Goal: Task Accomplishment & Management: Complete application form

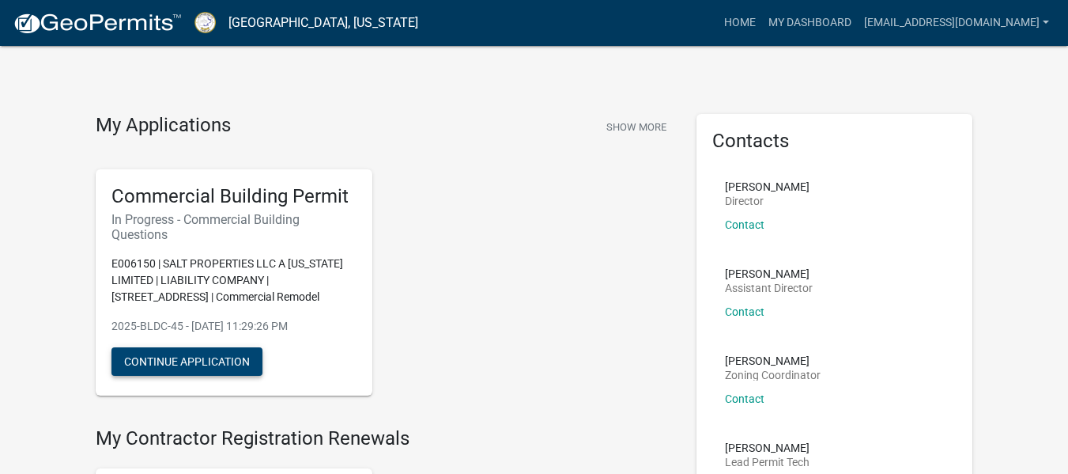
click at [236, 372] on button "Continue Application" at bounding box center [187, 361] width 151 height 28
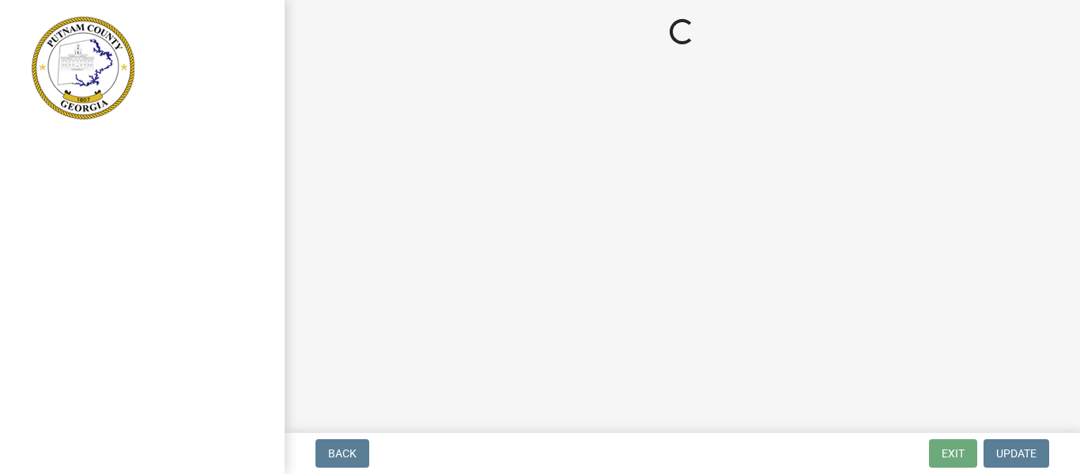
select select "57fcfe13-a5be-446e-a688-93f9a060571f"
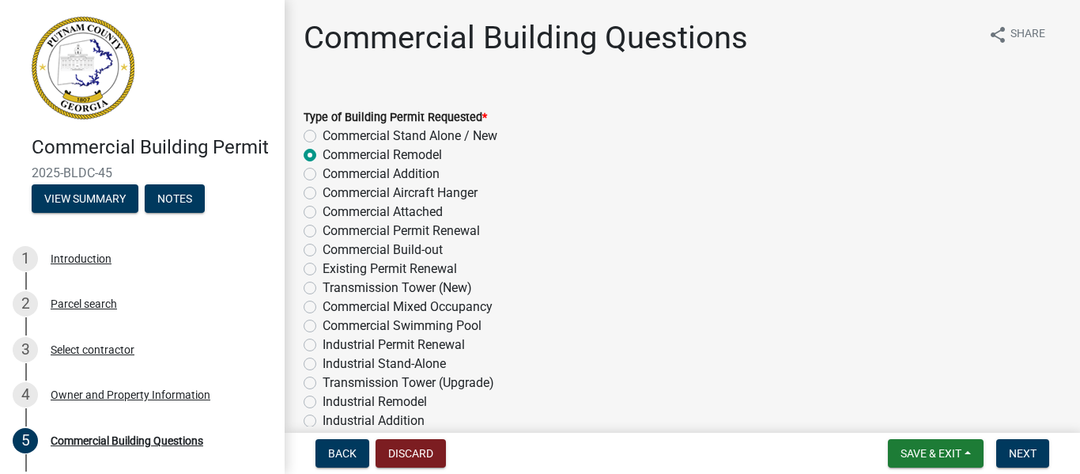
click at [650, 329] on div "Commercial Swimming Pool" at bounding box center [683, 325] width 758 height 19
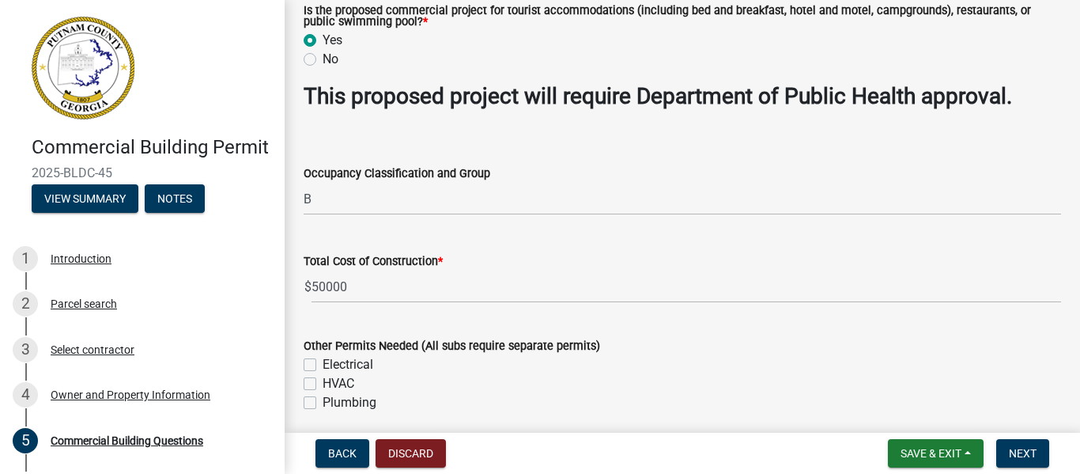
scroll to position [643, 0]
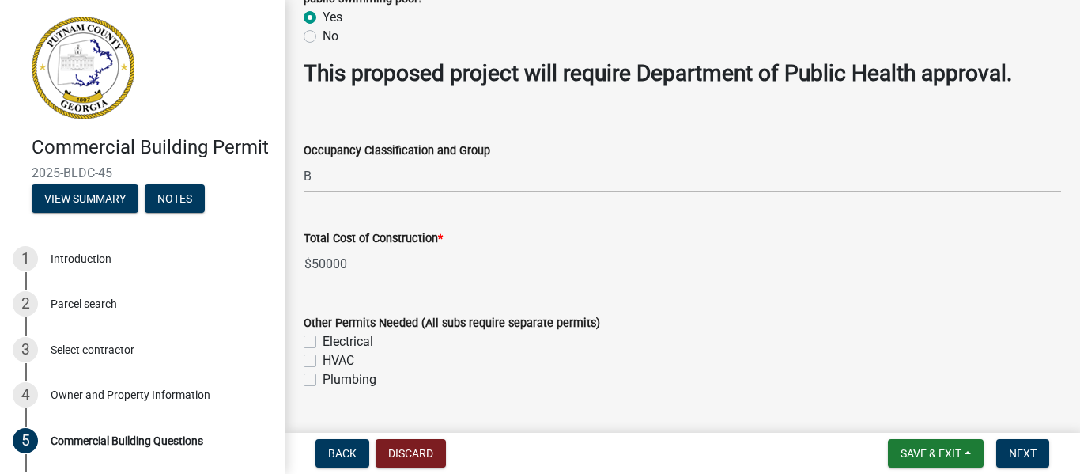
click at [445, 179] on select "Select Item... A-1 A-2 A-3 A-4 A-5 B M E F-1 F-2 R-1 R-2 R-3 R-4 H-1 H-2 H-4 H-…" at bounding box center [683, 176] width 758 height 32
click at [1042, 192] on select "Select Item... A-1 A-2 A-3 A-4 A-5 B M E F-1 F-2 R-1 R-2 R-3 R-4 H-1 H-2 H-4 H-…" at bounding box center [683, 176] width 758 height 32
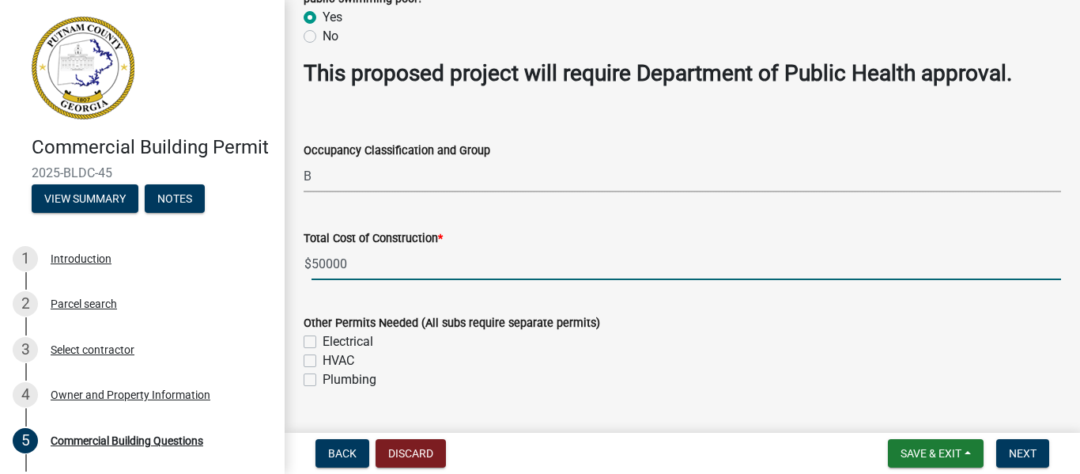
click at [357, 261] on input "50000" at bounding box center [687, 264] width 750 height 32
type input "5"
type input "220000"
click at [323, 342] on label "Electrical" at bounding box center [348, 341] width 51 height 19
click at [323, 342] on input "Electrical" at bounding box center [328, 337] width 10 height 10
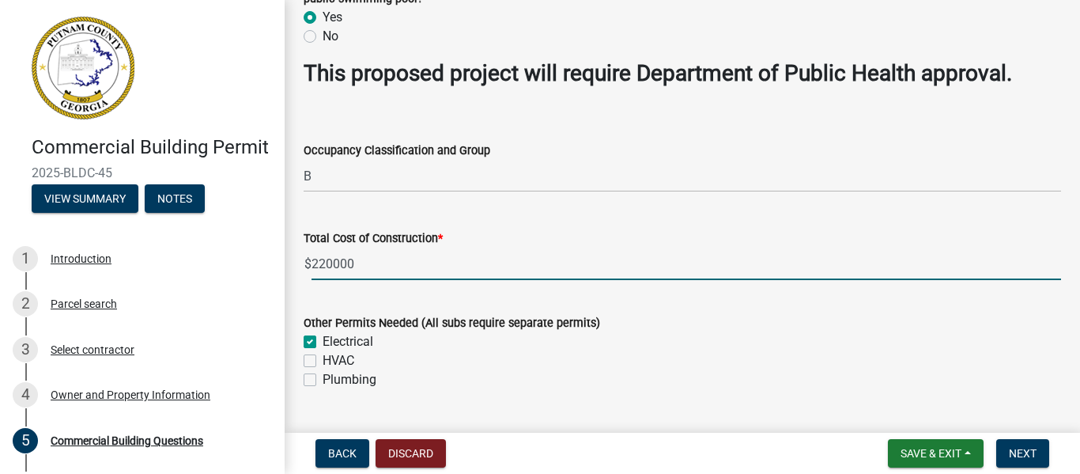
checkbox input "true"
checkbox input "false"
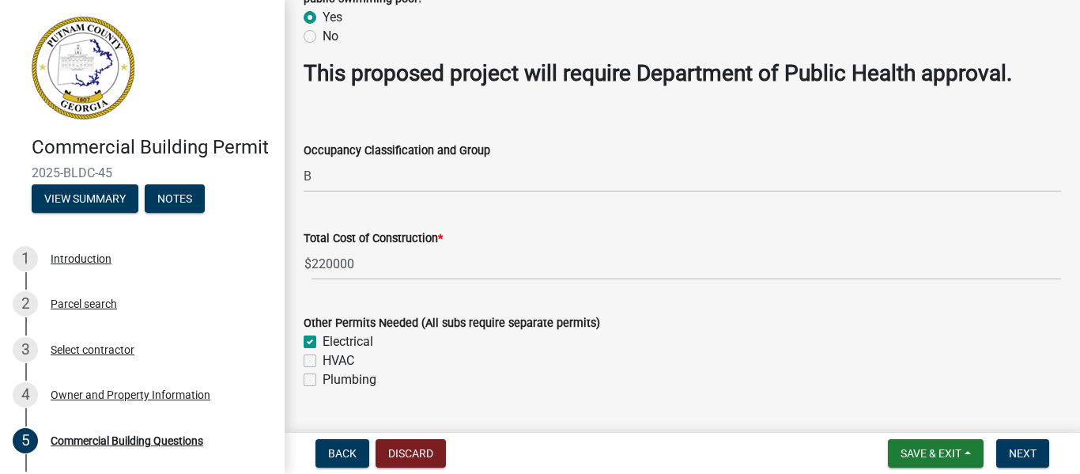
click at [323, 364] on label "HVAC" at bounding box center [339, 360] width 32 height 19
click at [323, 361] on input "HVAC" at bounding box center [328, 356] width 10 height 10
checkbox input "true"
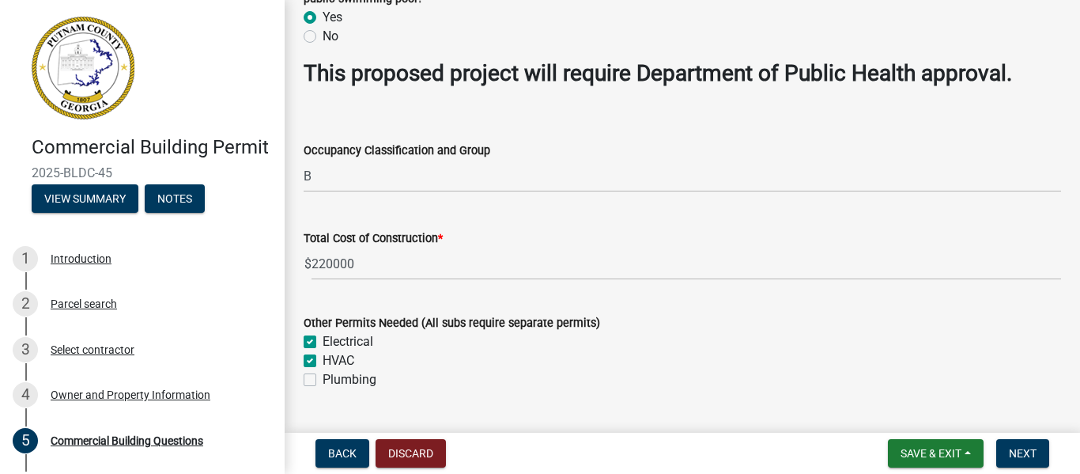
click at [323, 383] on label "Plumbing" at bounding box center [350, 379] width 54 height 19
click at [323, 380] on input "Plumbing" at bounding box center [328, 375] width 10 height 10
checkbox input "true"
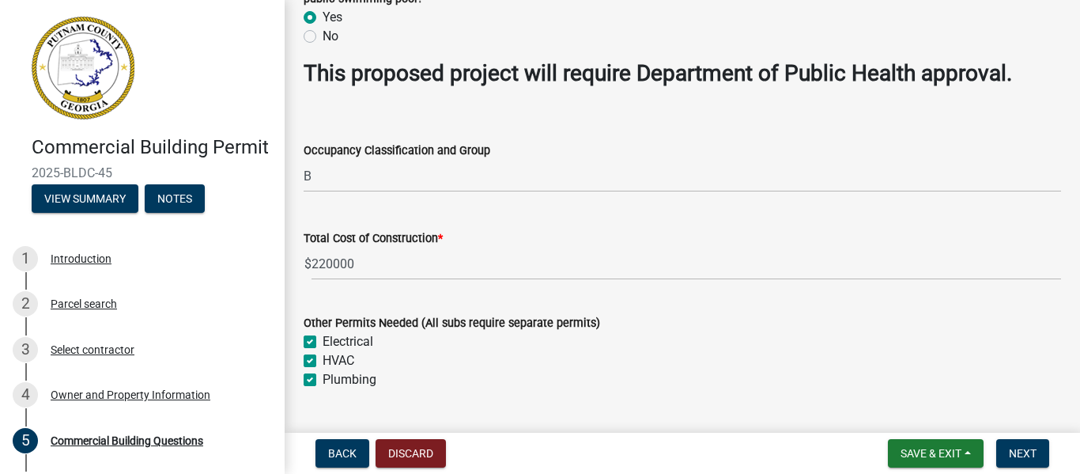
checkbox input "true"
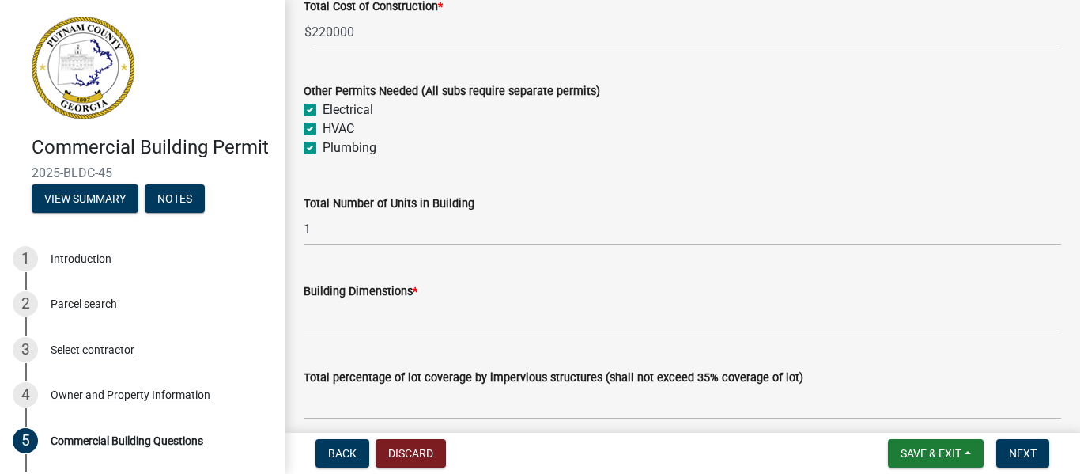
scroll to position [959, 0]
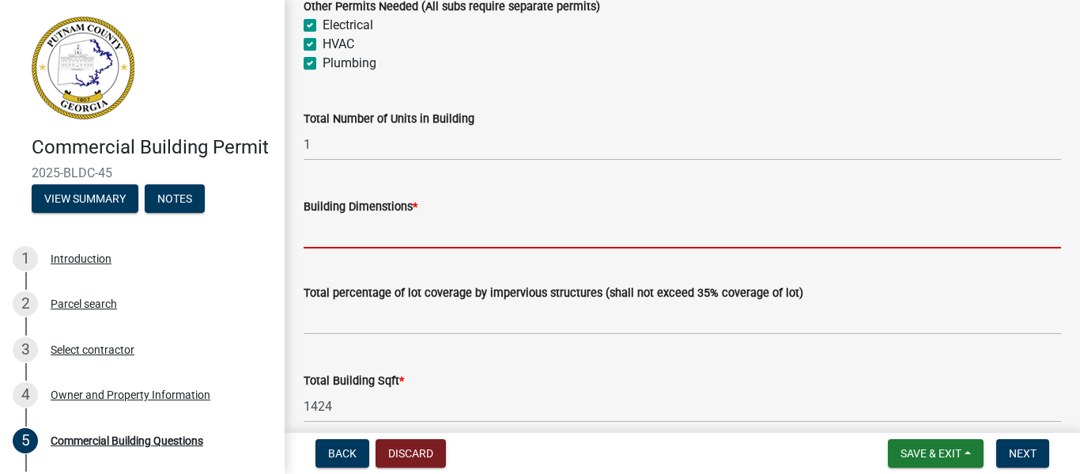
click at [440, 233] on input "Building Dimenstions *" at bounding box center [683, 232] width 758 height 32
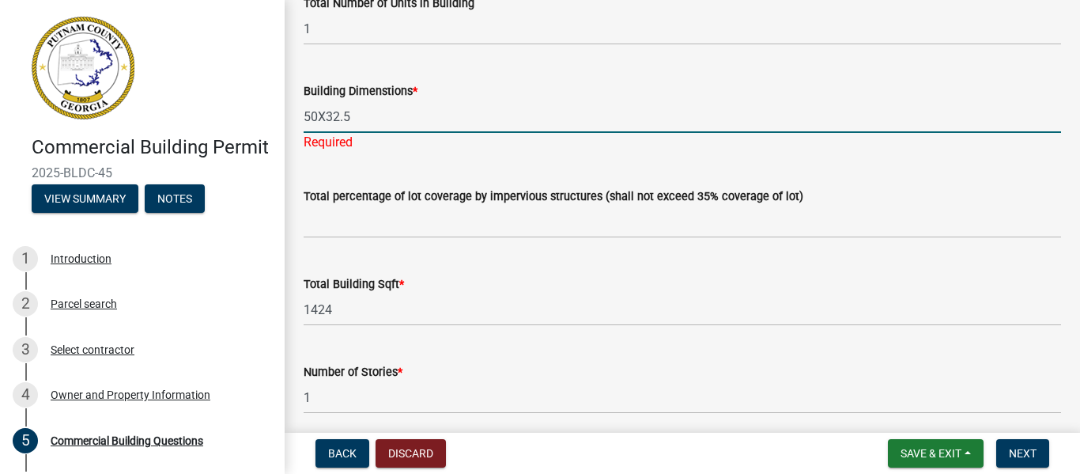
scroll to position [1086, 0]
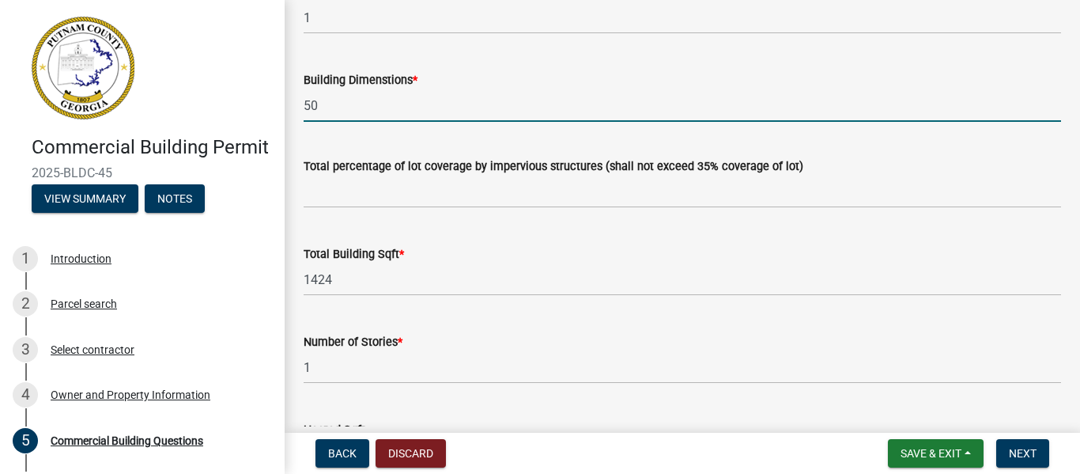
type input "5"
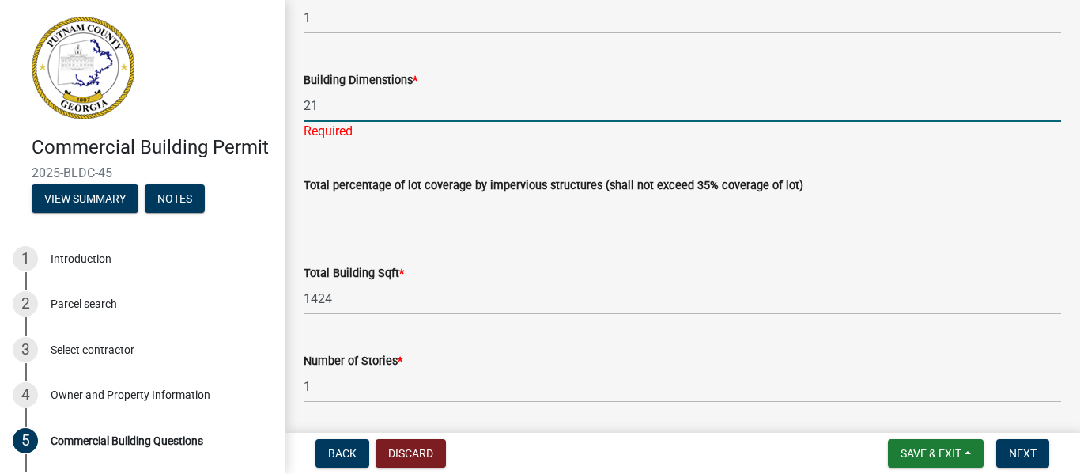
type input "2"
type input "3"
type input "2"
